Goal: Navigation & Orientation: Find specific page/section

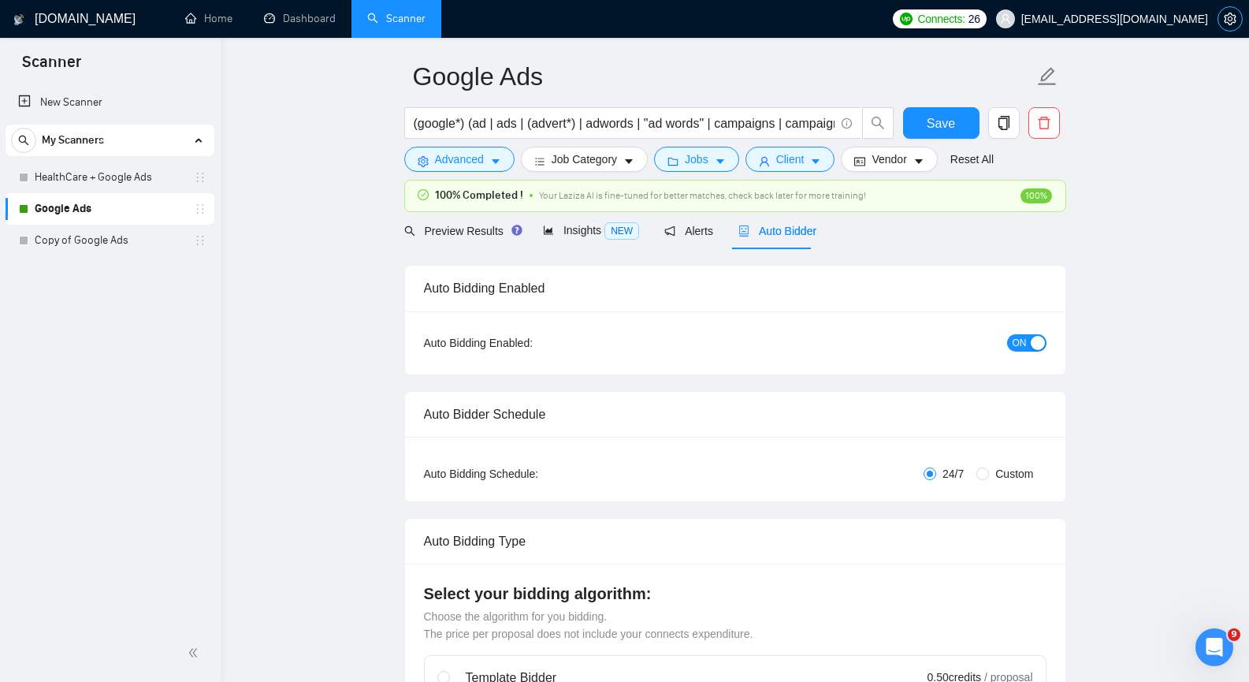
click at [1234, 17] on icon "setting" at bounding box center [1230, 19] width 13 height 13
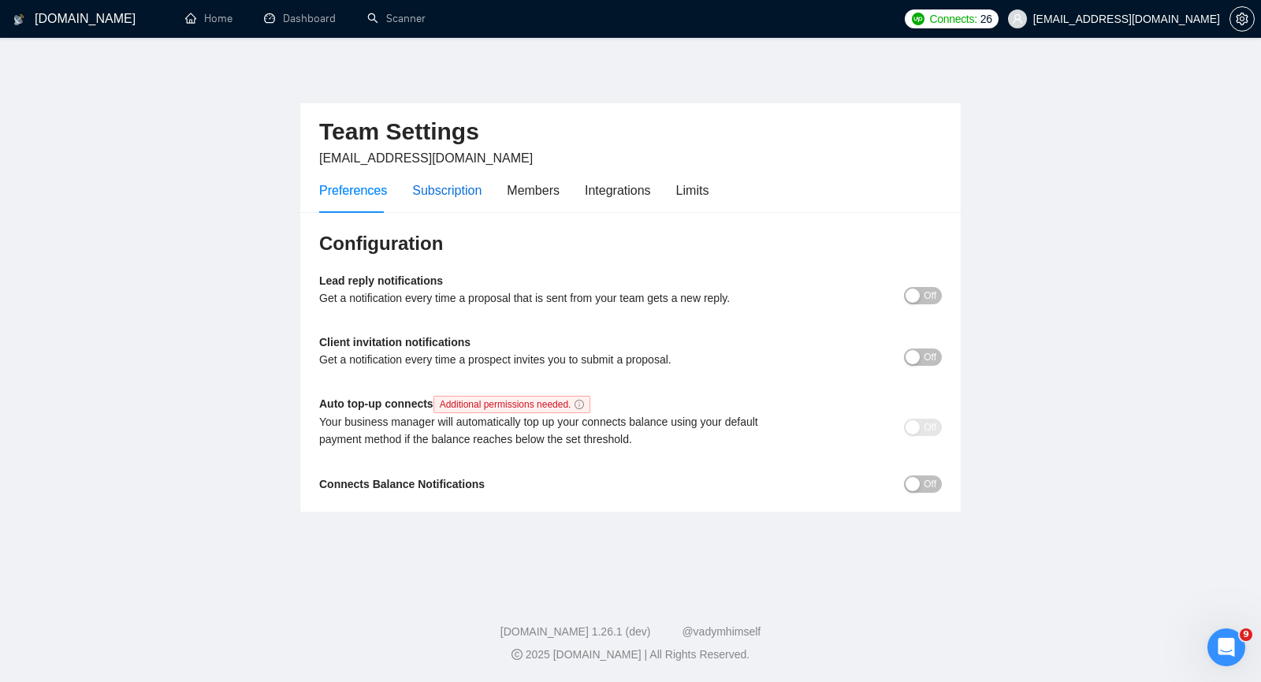
click at [430, 193] on div "Subscription" at bounding box center [446, 190] width 69 height 20
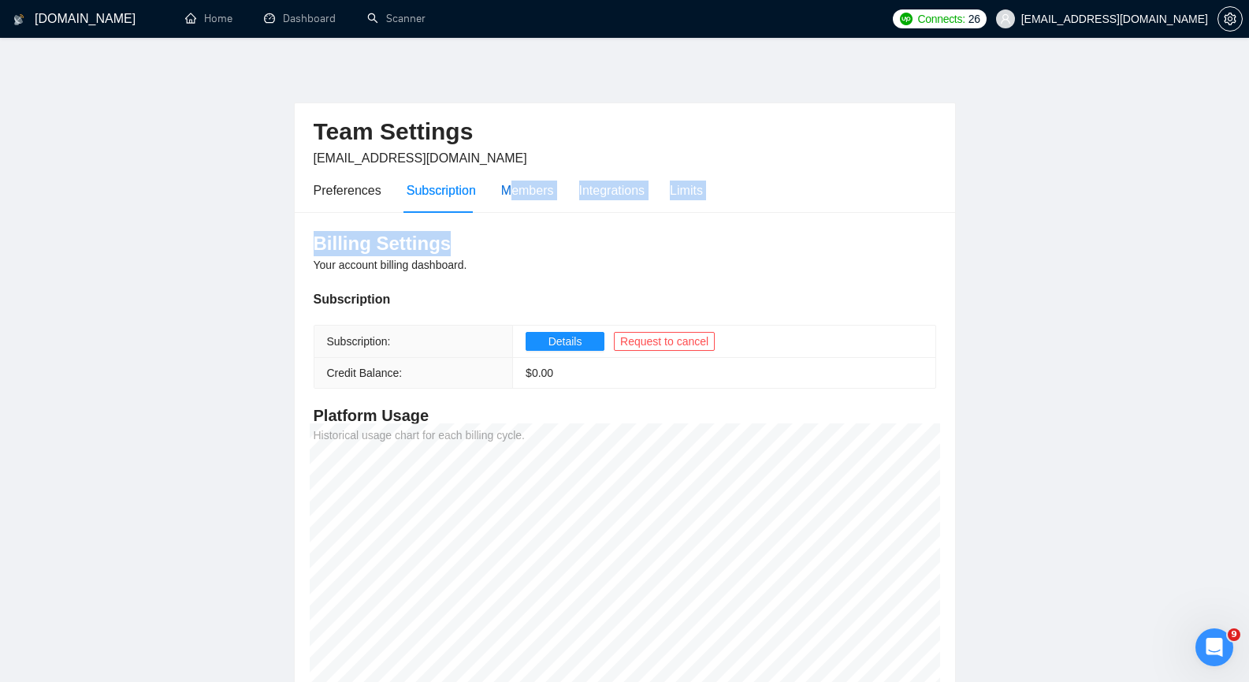
drag, startPoint x: 508, startPoint y: 192, endPoint x: 463, endPoint y: 220, distance: 52.7
click at [463, 220] on div "Team Settings [EMAIL_ADDRESS][DOMAIN_NAME] Preferences Subscription Members Int…" at bounding box center [625, 400] width 662 height 597
click at [843, 281] on div "Billing Settings Your account billing dashboard. Subscription Subscription: Det…" at bounding box center [625, 456] width 660 height 488
click at [530, 194] on div "Members" at bounding box center [527, 190] width 53 height 20
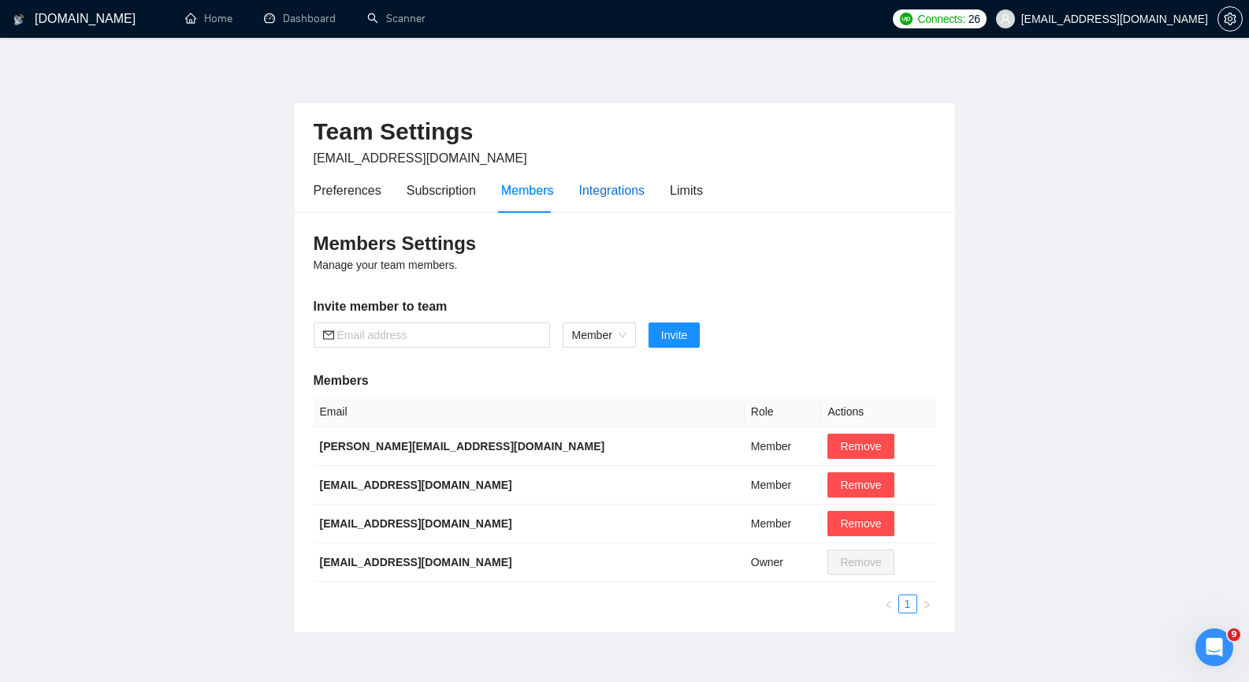
click at [607, 198] on div "Integrations" at bounding box center [612, 190] width 66 height 20
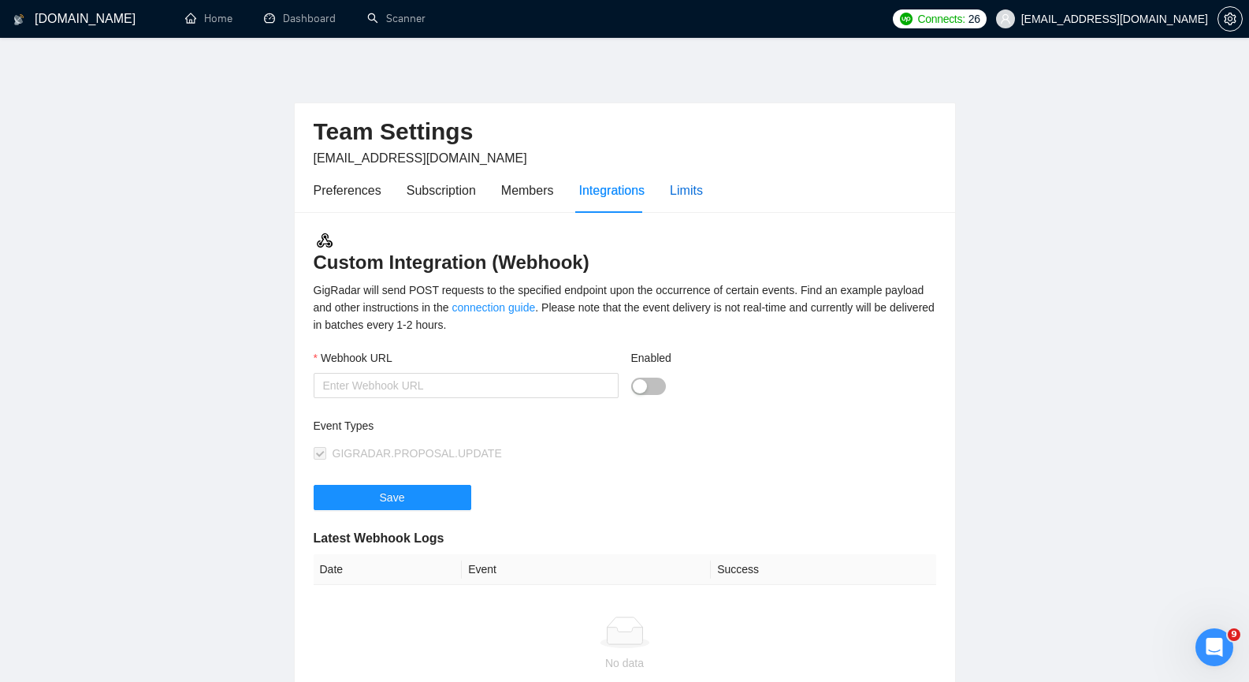
click at [684, 191] on div "Limits" at bounding box center [686, 190] width 33 height 20
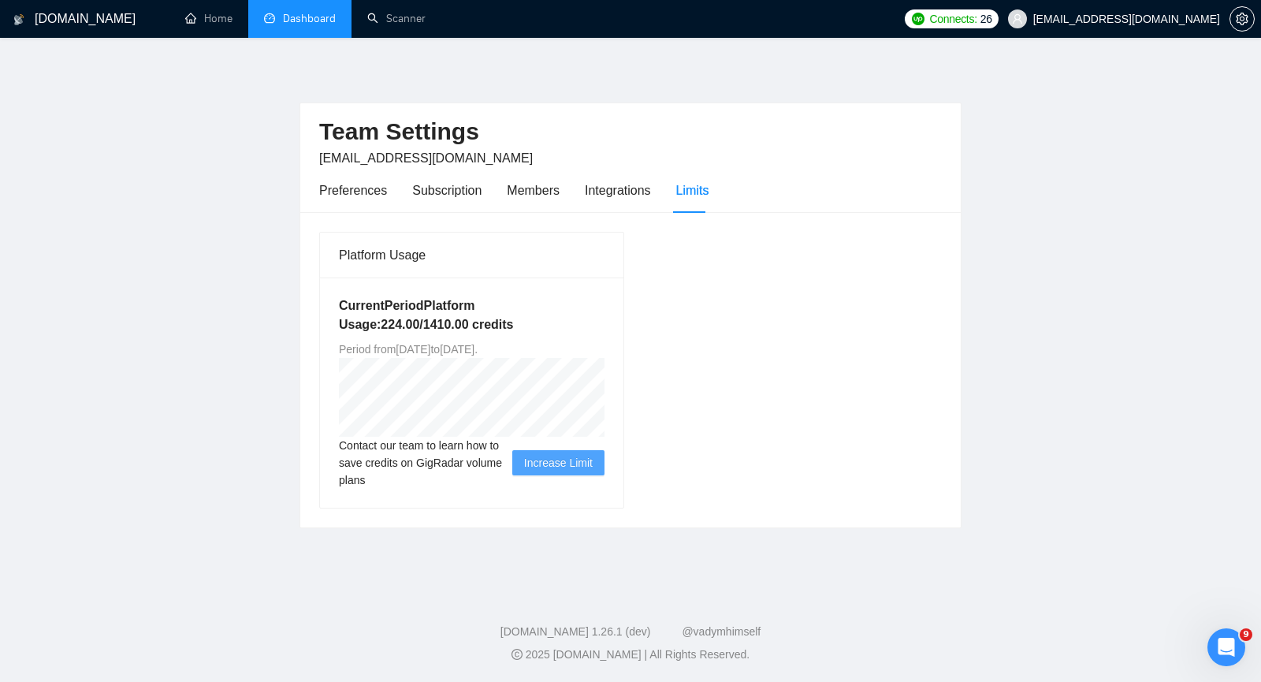
click at [300, 18] on link "Dashboard" at bounding box center [300, 18] width 72 height 13
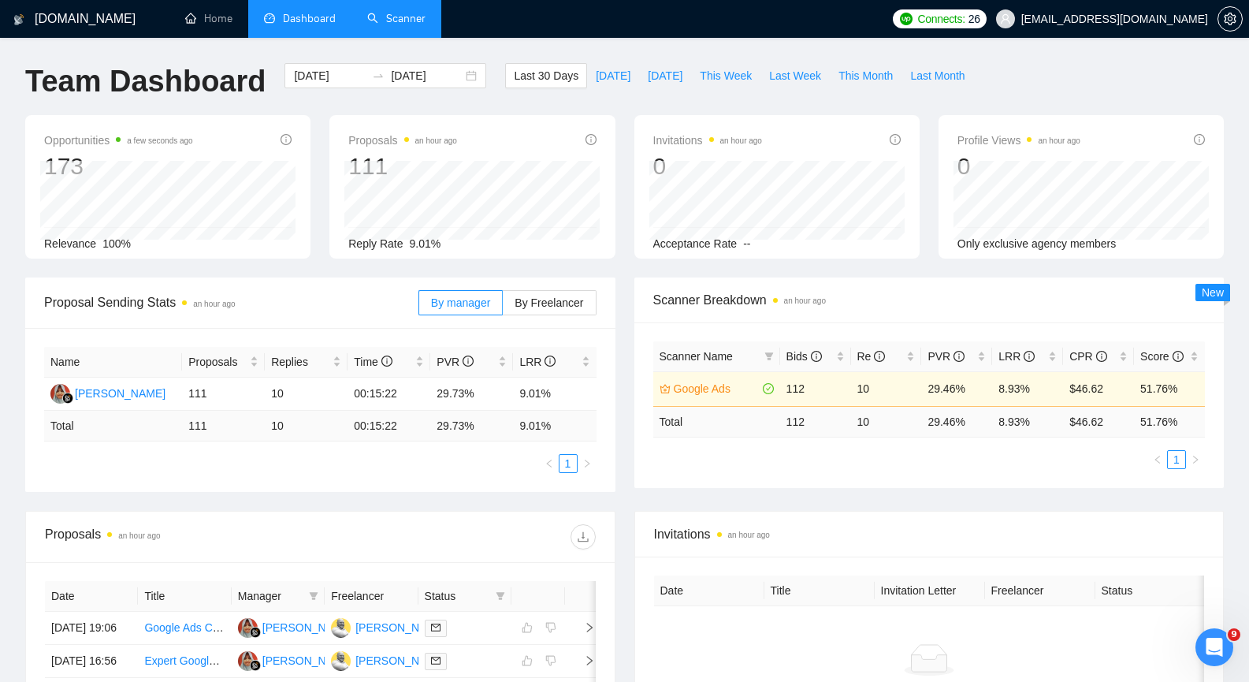
click at [411, 18] on link "Scanner" at bounding box center [396, 18] width 58 height 13
